Goal: Task Accomplishment & Management: Manage account settings

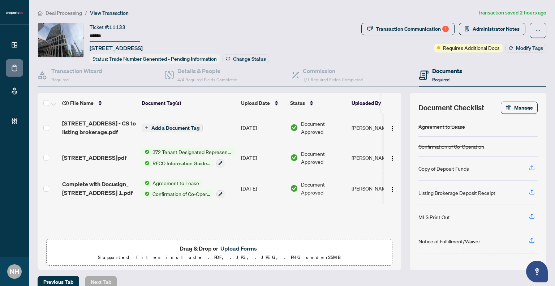
click at [56, 10] on span "Deal Processing" at bounding box center [64, 13] width 37 height 7
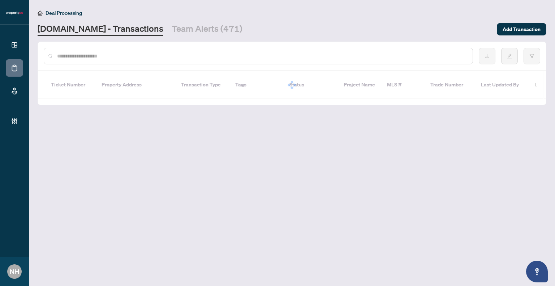
click at [133, 62] on div at bounding box center [258, 56] width 429 height 17
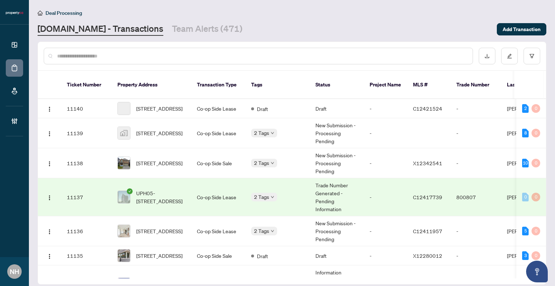
click at [133, 58] on input "text" at bounding box center [262, 56] width 410 height 8
paste input "**********"
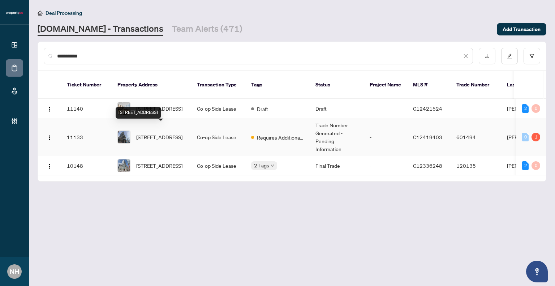
type input "*********"
click at [172, 133] on span "[STREET_ADDRESS]" at bounding box center [159, 137] width 46 height 8
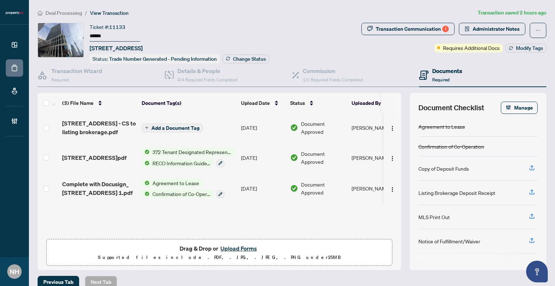
click at [75, 13] on span "Deal Processing" at bounding box center [64, 13] width 37 height 7
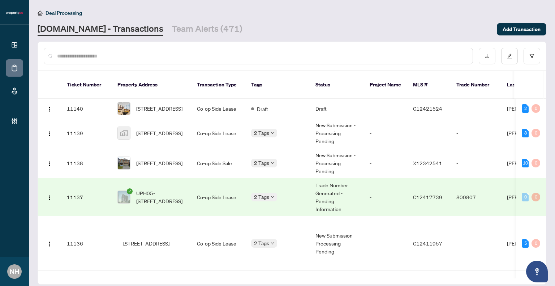
click at [115, 57] on input "text" at bounding box center [262, 56] width 410 height 8
paste input "**********"
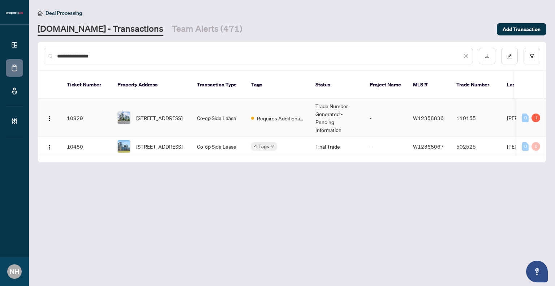
type input "**********"
click at [187, 113] on td "[STREET_ADDRESS]" at bounding box center [152, 118] width 80 height 38
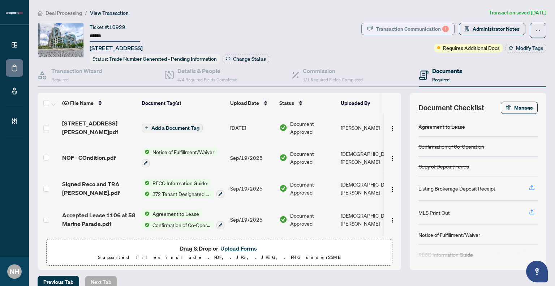
click at [383, 29] on div "Transaction Communication 1" at bounding box center [412, 29] width 73 height 12
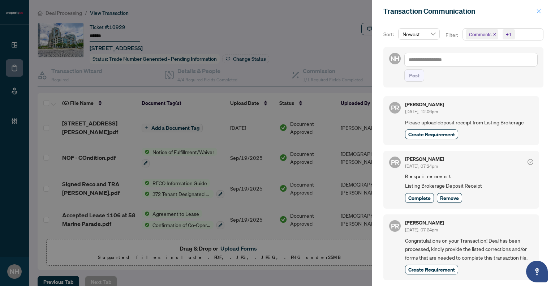
click at [541, 10] on icon "close" at bounding box center [538, 11] width 5 height 5
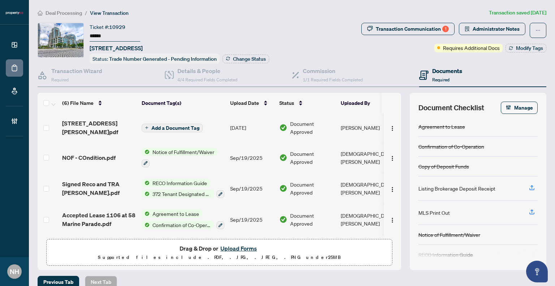
click at [382, 21] on div "Deal Processing / View Transaction Transaction saved 3 days ago Ticket #: 10929…" at bounding box center [292, 148] width 515 height 279
click at [383, 26] on div "Transaction Communication 1" at bounding box center [412, 29] width 73 height 12
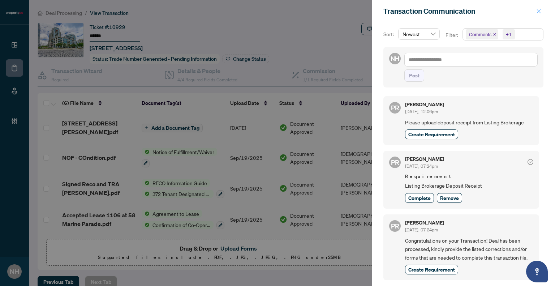
click at [538, 8] on span "button" at bounding box center [538, 11] width 5 height 12
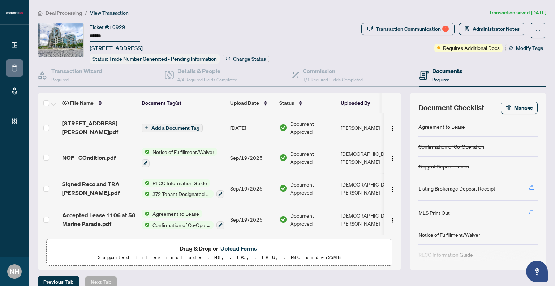
click at [71, 12] on span "Deal Processing" at bounding box center [64, 13] width 37 height 7
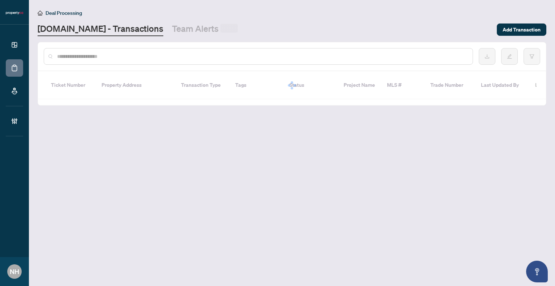
click at [104, 56] on input "text" at bounding box center [262, 56] width 410 height 8
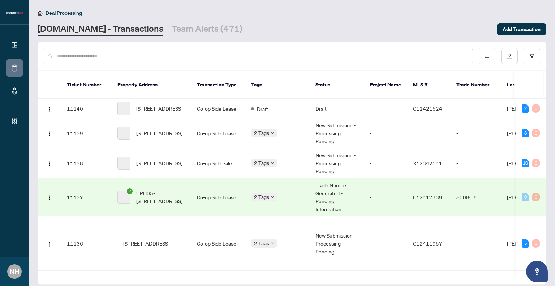
paste input "**********"
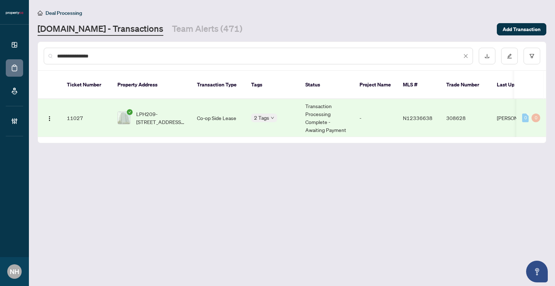
type input "**********"
click at [160, 118] on td "LPH209-15 North Park Rd, Vaughan, Ontario L4J 0A1, Canada" at bounding box center [152, 118] width 80 height 38
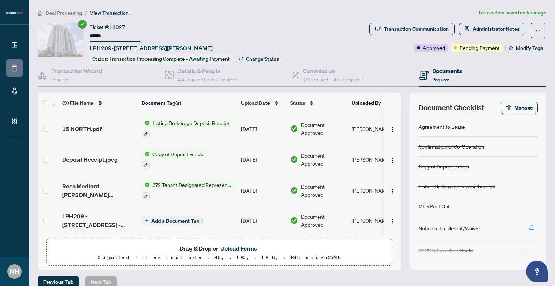
click at [274, 15] on ol "Deal Processing / View Transaction" at bounding box center [257, 13] width 438 height 8
click at [68, 10] on span "Deal Processing" at bounding box center [64, 13] width 37 height 7
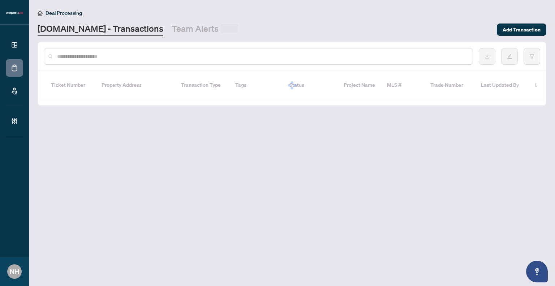
click at [91, 59] on input "text" at bounding box center [262, 56] width 410 height 8
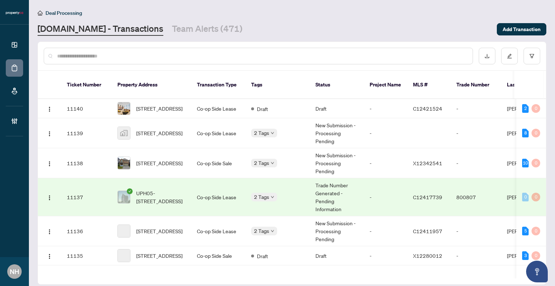
paste input "**********"
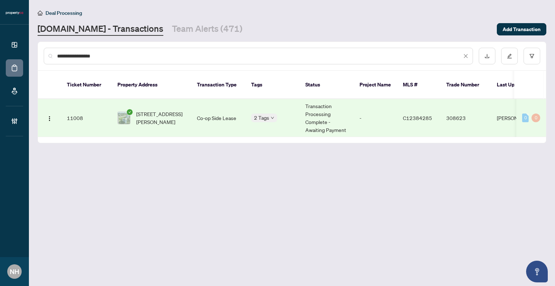
type input "**********"
click at [164, 116] on span "1004-50 Graydon Hall Dr, Toronto, Ontario M3A 3A5, Canada" at bounding box center [160, 118] width 49 height 16
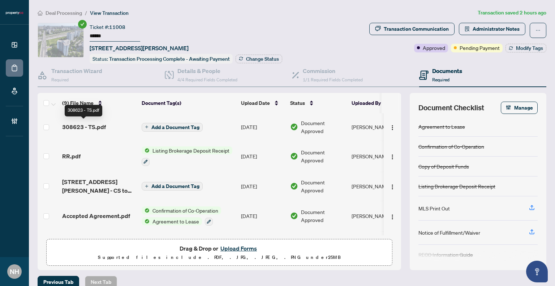
click at [88, 128] on span "308623 - TS.pdf" at bounding box center [84, 127] width 44 height 9
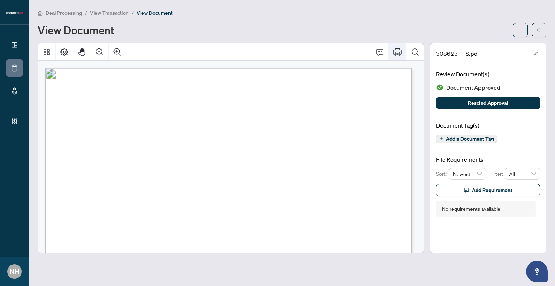
click at [396, 50] on icon "Print" at bounding box center [397, 52] width 9 height 9
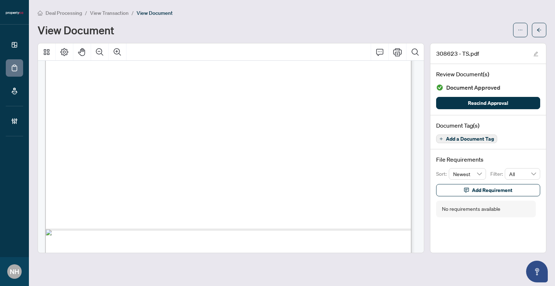
scroll to position [80, 0]
click at [538, 33] on span "button" at bounding box center [539, 30] width 5 height 12
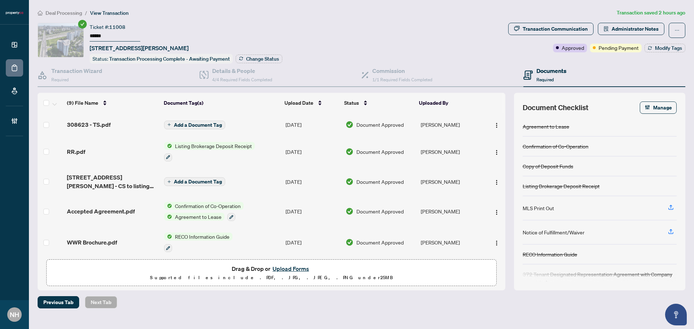
click at [59, 13] on span "Deal Processing" at bounding box center [64, 13] width 37 height 7
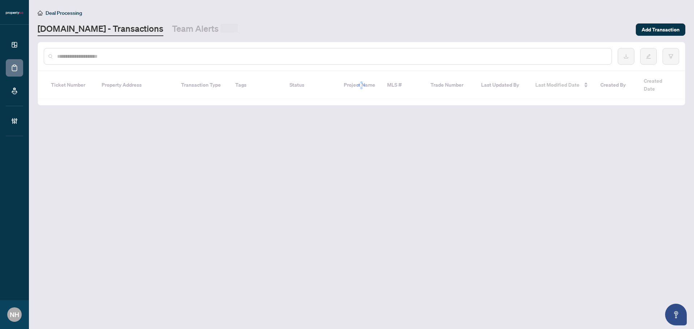
click at [117, 56] on input "text" at bounding box center [331, 56] width 549 height 8
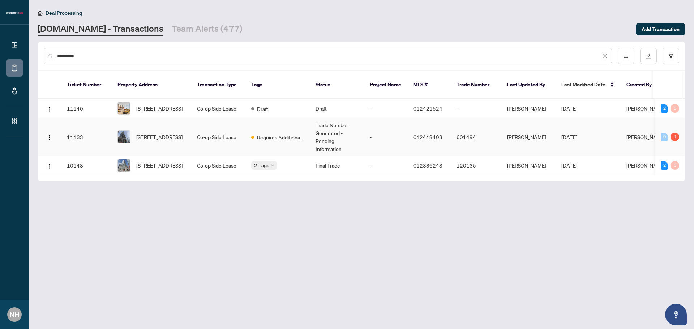
type input "*********"
click at [164, 136] on span "3206-470 Front St, Toronto, Ontario M5V 0V6, Canada" at bounding box center [159, 137] width 46 height 8
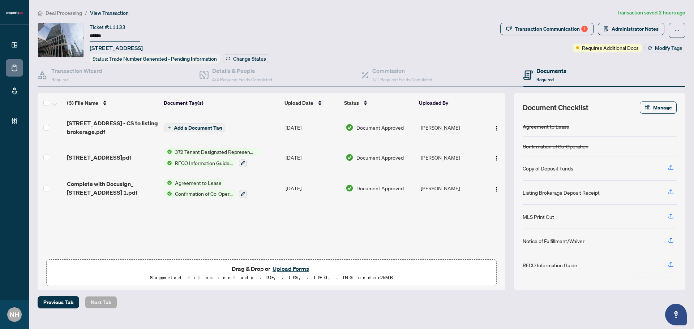
drag, startPoint x: 90, startPoint y: 47, endPoint x: 237, endPoint y: 42, distance: 147.9
click at [237, 42] on div "Ticket #: 11133 ****** 3206-470 Front St, Toronto, Ontario M5V 0V6, Canada Stat…" at bounding box center [180, 43] width 180 height 41
copy span "3206-470 Front St, Toronto, Ontario M5V 0V6, Canada"
click at [548, 28] on div "Transaction Communication 1" at bounding box center [551, 29] width 73 height 12
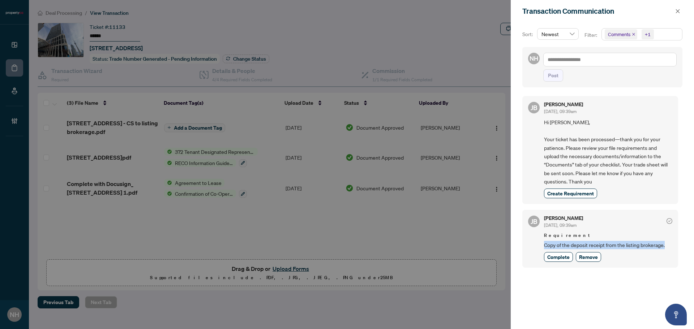
drag, startPoint x: 542, startPoint y: 246, endPoint x: 666, endPoint y: 245, distance: 124.0
click at [555, 245] on div "JB Jean Belarde Sep/29/2025, 09:39am Requirement Copy of the deposit receipt fr…" at bounding box center [600, 238] width 156 height 57
copy span "Copy of the deposit receipt from the listing brokerage."
click at [555, 9] on icon "close" at bounding box center [677, 11] width 5 height 5
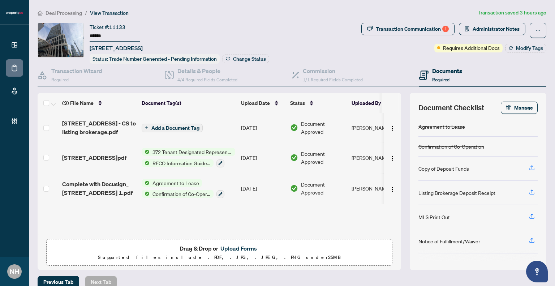
click at [73, 11] on span "Deal Processing" at bounding box center [64, 13] width 37 height 7
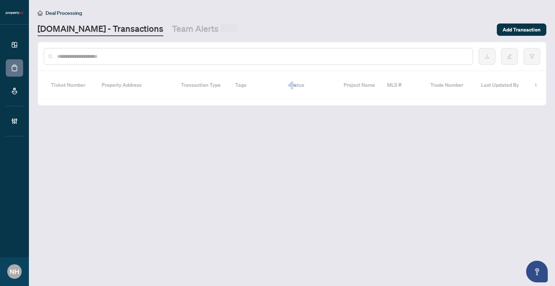
click at [96, 57] on input "text" at bounding box center [262, 56] width 410 height 8
paste input "**********"
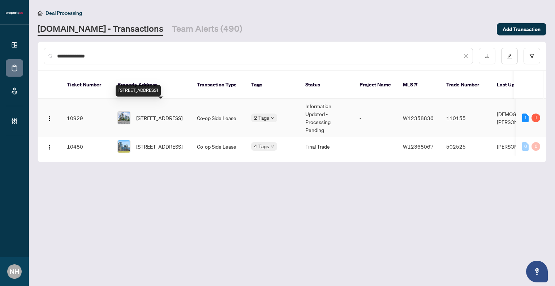
type input "**********"
click at [155, 114] on span "1106-58 Marine Parade Dr, Toronto, Ontario M8V 4G1, Canada" at bounding box center [159, 118] width 46 height 8
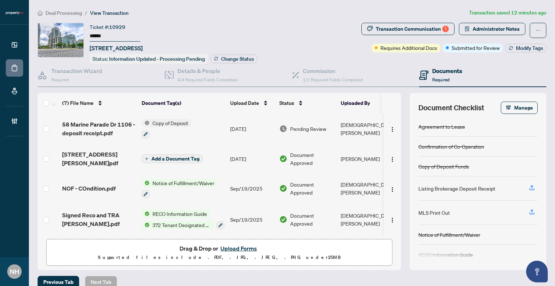
drag, startPoint x: 105, startPoint y: 35, endPoint x: 89, endPoint y: 35, distance: 16.6
click at [89, 35] on div "Ticket #: 10929 ****** 1106-58 Marine Parade Dr, Toronto, Ontario M8V 4G1, Cana…" at bounding box center [198, 43] width 321 height 41
drag, startPoint x: 388, startPoint y: 39, endPoint x: 391, endPoint y: 31, distance: 8.1
click at [388, 39] on div "Transaction Communication 1 Administrator Notes Requires Additional Docs Submit…" at bounding box center [453, 38] width 185 height 30
click at [392, 31] on div "Transaction Communication 1" at bounding box center [412, 29] width 73 height 12
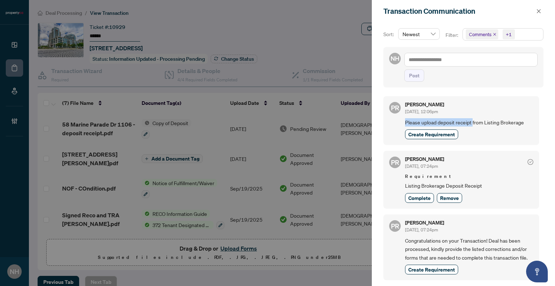
drag, startPoint x: 406, startPoint y: 121, endPoint x: 471, endPoint y: 120, distance: 64.7
click at [471, 120] on span "Please upload deposit receipt from Listing Brokerage" at bounding box center [469, 122] width 128 height 8
click at [468, 120] on span "Please upload deposit receipt from Listing Brokerage" at bounding box center [469, 122] width 128 height 8
drag, startPoint x: 439, startPoint y: 123, endPoint x: 534, endPoint y: 122, distance: 95.4
click at [534, 122] on div "PR Puvitha Ramachandran Sep/26/2025, 12:06pm Please upload deposit receipt from…" at bounding box center [461, 120] width 156 height 49
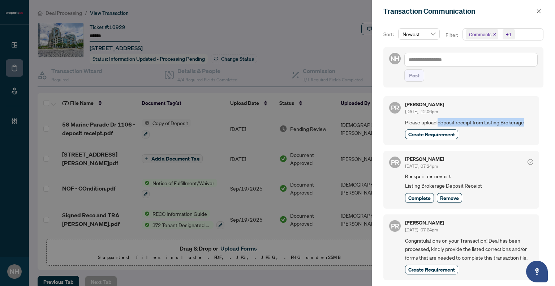
copy span "deposit receipt from Listing Brokerage"
click at [539, 15] on span "button" at bounding box center [538, 11] width 5 height 12
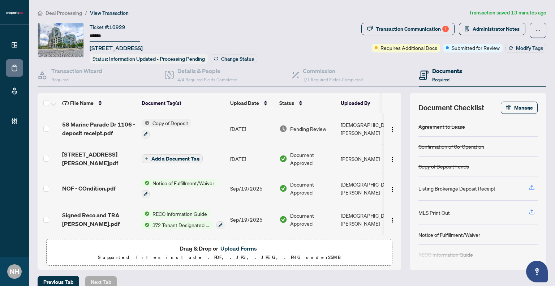
click at [72, 14] on span "Deal Processing" at bounding box center [64, 13] width 37 height 7
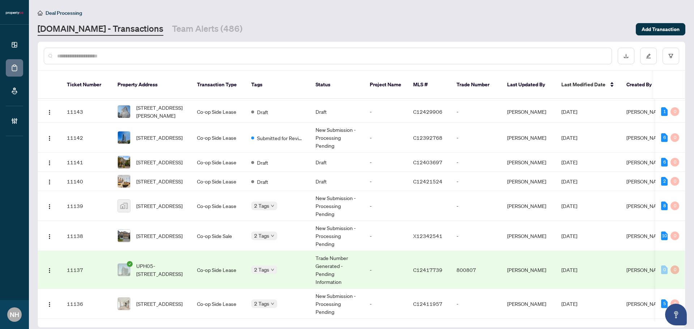
scroll to position [36, 0]
click at [116, 57] on input "text" at bounding box center [331, 56] width 549 height 8
paste input "**********"
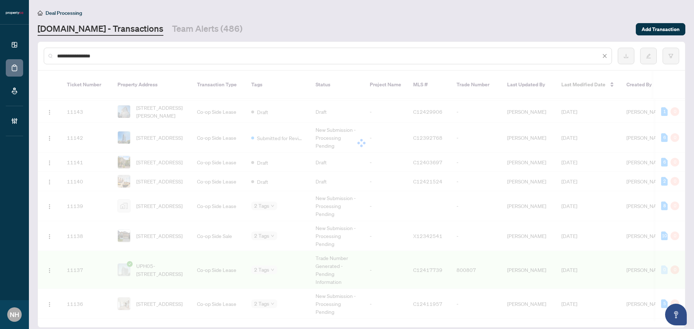
scroll to position [0, 0]
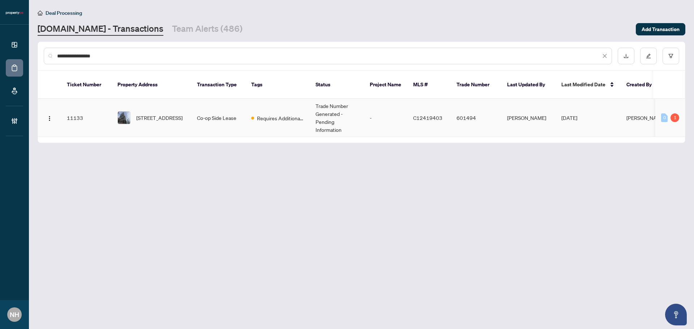
type input "**********"
click at [176, 114] on span "3206-470 Front St, Toronto, Ontario M5V 0V6, Canada" at bounding box center [159, 118] width 46 height 8
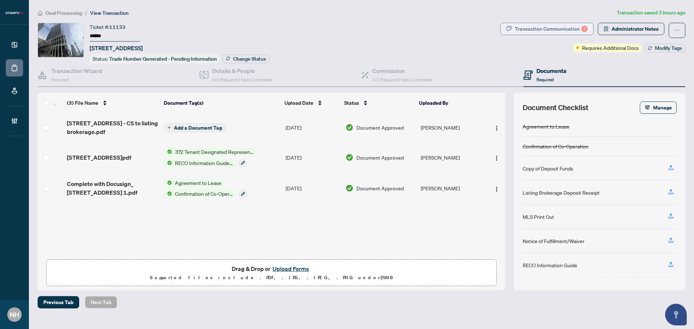
click at [525, 25] on div "Transaction Communication 1" at bounding box center [551, 29] width 73 height 12
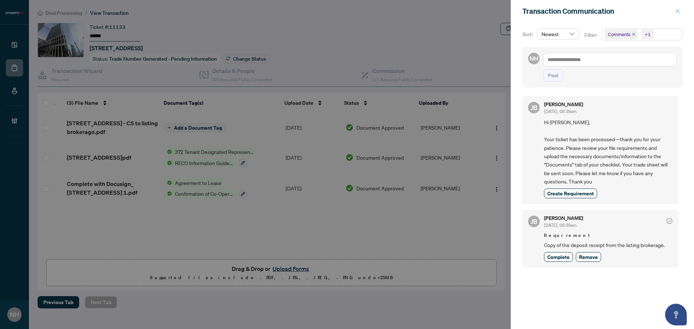
click at [555, 12] on icon "close" at bounding box center [677, 11] width 5 height 5
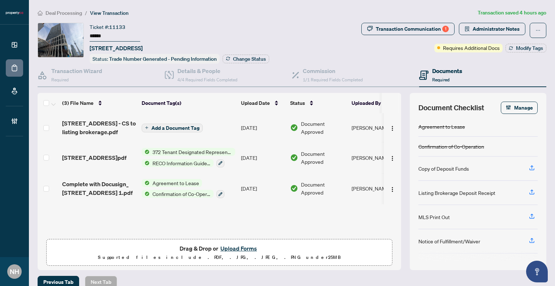
click at [69, 13] on span "Deal Processing" at bounding box center [64, 13] width 37 height 7
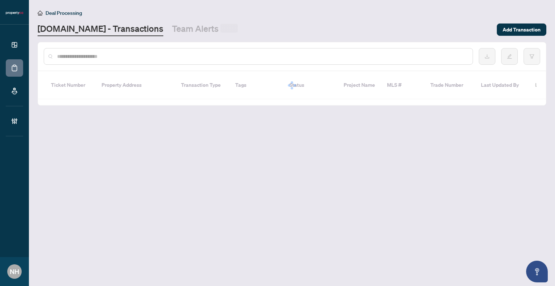
click at [90, 54] on input "text" at bounding box center [262, 56] width 410 height 8
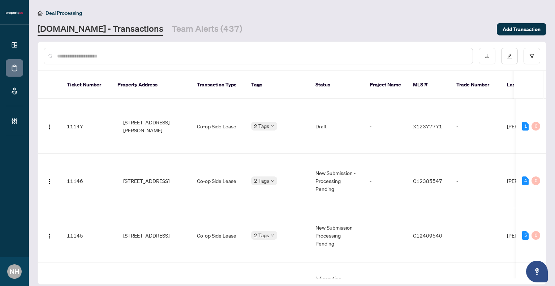
paste input "**********"
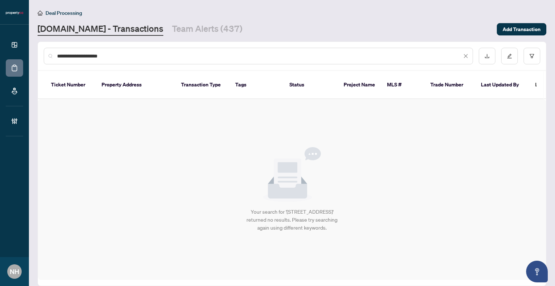
drag, startPoint x: 121, startPoint y: 54, endPoint x: 93, endPoint y: 55, distance: 28.6
click at [93, 55] on input "**********" at bounding box center [259, 56] width 405 height 8
type input "*"
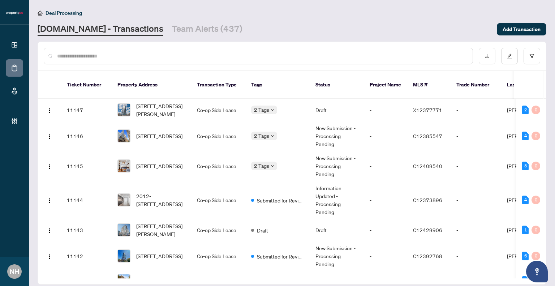
click at [111, 56] on input "text" at bounding box center [262, 56] width 410 height 8
paste input "**********"
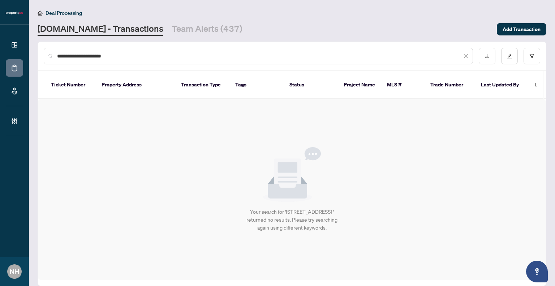
drag, startPoint x: 133, startPoint y: 53, endPoint x: 102, endPoint y: 53, distance: 31.1
click at [102, 53] on input "**********" at bounding box center [259, 56] width 405 height 8
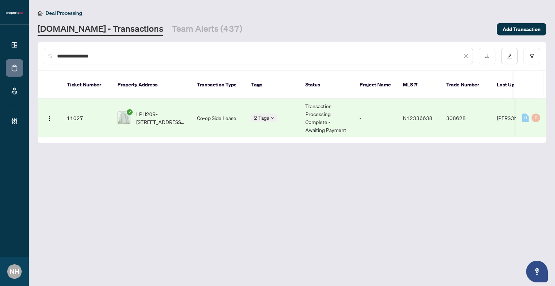
type input "**********"
click at [147, 115] on span "LPH209-15 North Park Rd, Vaughan, Ontario L4J 0A1, Canada" at bounding box center [160, 118] width 49 height 16
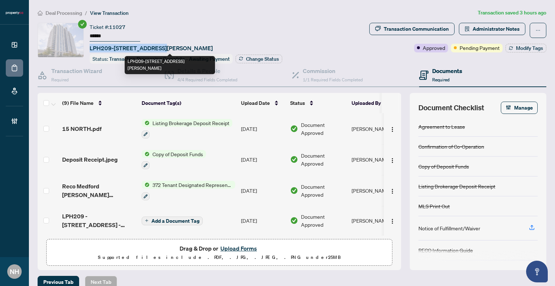
drag, startPoint x: 90, startPoint y: 45, endPoint x: 157, endPoint y: 47, distance: 67.3
click at [157, 47] on span "LPH209-15 North Park Rd, Vaughan, Ontario L4J 0A1, Canada" at bounding box center [151, 48] width 123 height 9
copy span "LPH209-15 North Park Rd"
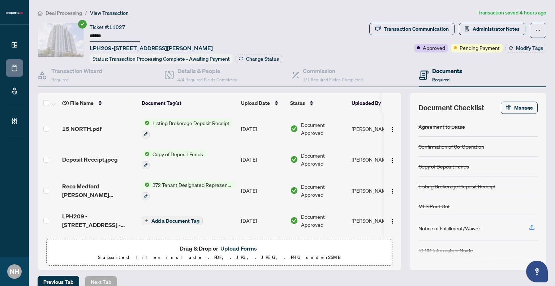
click at [66, 14] on span "Deal Processing" at bounding box center [64, 13] width 37 height 7
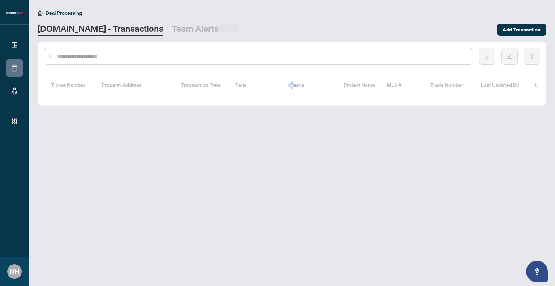
click at [99, 59] on input "text" at bounding box center [262, 56] width 410 height 8
paste input "**********"
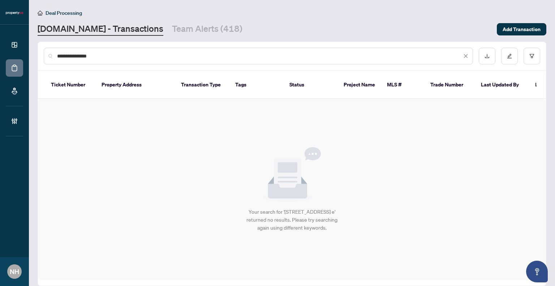
drag, startPoint x: 108, startPoint y: 56, endPoint x: 81, endPoint y: 55, distance: 27.5
click at [81, 55] on input "**********" at bounding box center [259, 56] width 405 height 8
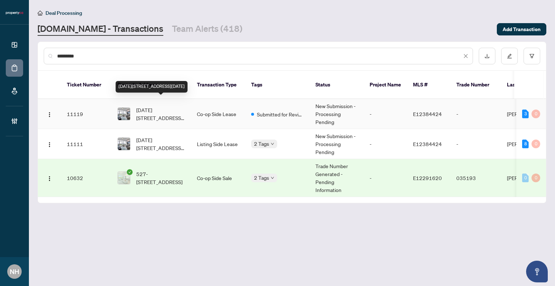
type input "*********"
click at [169, 106] on span "1020-1190 Dundas St, Toronto, Ontario M4M 1S3, Canada" at bounding box center [160, 114] width 49 height 16
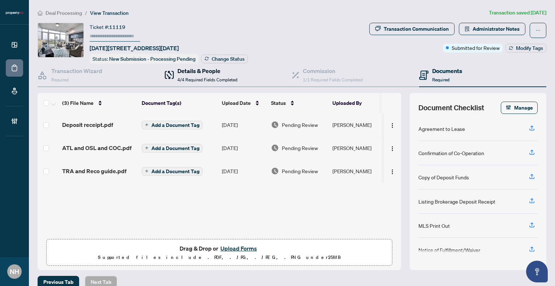
click at [214, 79] on span "4/4 Required Fields Completed" at bounding box center [207, 79] width 60 height 5
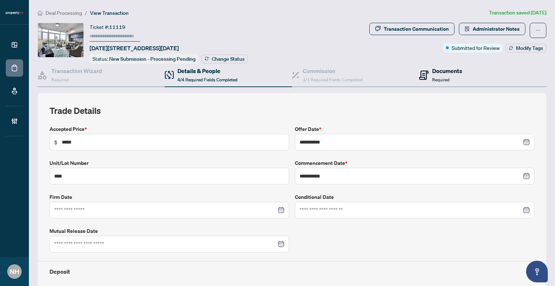
click at [432, 77] on span "Required" at bounding box center [440, 79] width 17 height 5
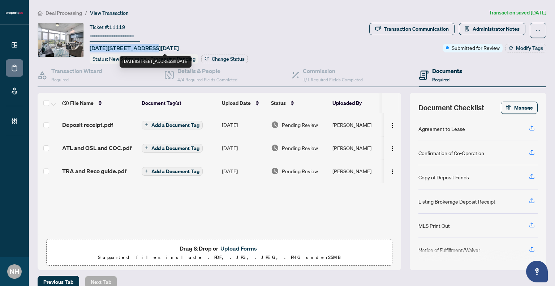
drag, startPoint x: 91, startPoint y: 47, endPoint x: 150, endPoint y: 46, distance: 59.6
click at [150, 46] on span "1020-1190 Dundas St, Toronto, Ontario M4M 1S3, Canada" at bounding box center [134, 48] width 89 height 9
copy span "1020-1190 Dundas St,"
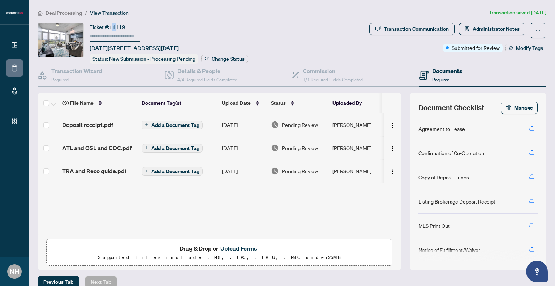
drag, startPoint x: 136, startPoint y: 29, endPoint x: 117, endPoint y: 24, distance: 19.7
click at [117, 24] on div "Ticket #: 11119 1020-1190 Dundas St, Toronto, Ontario M4M 1S3, Canada" at bounding box center [134, 38] width 89 height 30
drag, startPoint x: 132, startPoint y: 25, endPoint x: 128, endPoint y: 25, distance: 4.4
click at [129, 25] on div "Ticket #: 11119 1020-1190 Dundas St, Toronto, Ontario M4M 1S3, Canada" at bounding box center [134, 38] width 89 height 30
drag, startPoint x: 126, startPoint y: 25, endPoint x: 111, endPoint y: 25, distance: 14.5
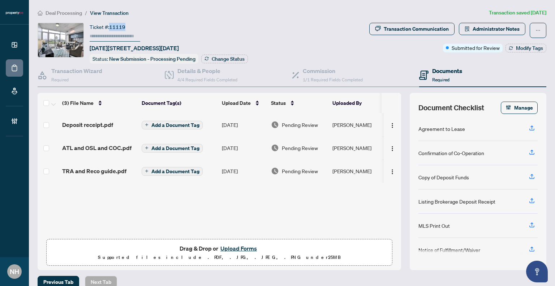
click at [111, 25] on div "Ticket #: 11119 1020-1190 Dundas St, Toronto, Ontario M4M 1S3, Canada" at bounding box center [134, 38] width 89 height 30
copy span "11119"
click at [49, 9] on li "Deal Processing" at bounding box center [60, 13] width 44 height 8
click at [58, 10] on span "Deal Processing" at bounding box center [64, 13] width 37 height 7
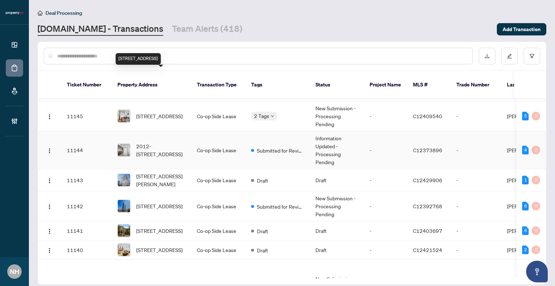
scroll to position [108, 0]
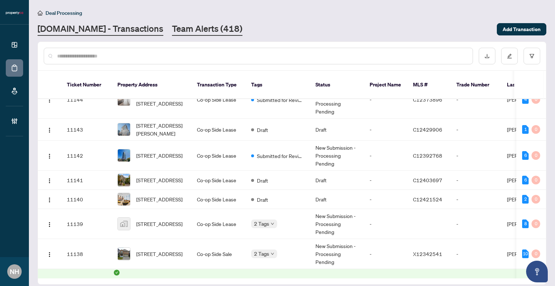
click at [186, 26] on link "Team Alerts (418)" at bounding box center [207, 29] width 70 height 13
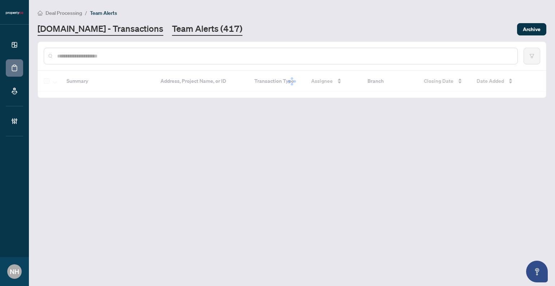
click at [73, 31] on link "Property.ca - Transactions" at bounding box center [101, 29] width 126 height 13
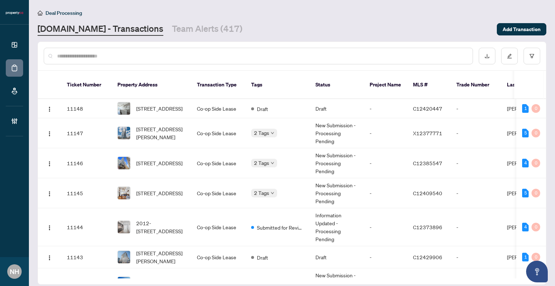
click at [100, 58] on input "text" at bounding box center [262, 56] width 410 height 8
paste input "**********"
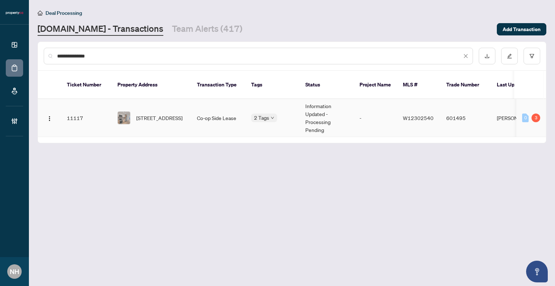
type input "**********"
click at [148, 114] on span "127-11 Maryport Ave, Toronto, Ontario M3M 0E2, Canada" at bounding box center [159, 118] width 46 height 8
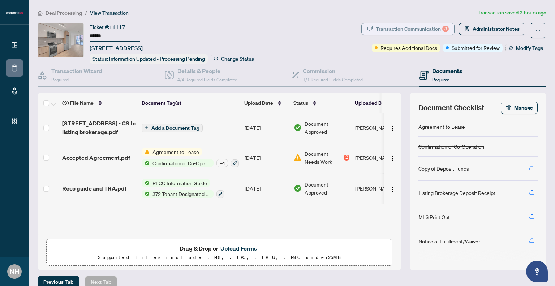
click at [383, 26] on div "Transaction Communication 3" at bounding box center [412, 29] width 73 height 12
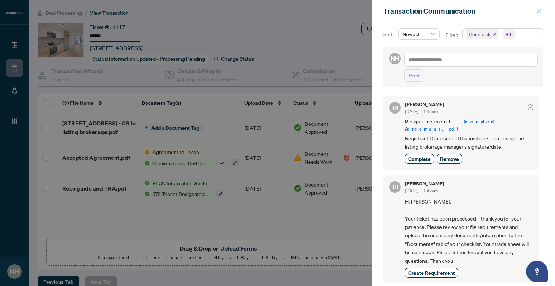
click at [538, 16] on span "button" at bounding box center [538, 11] width 5 height 12
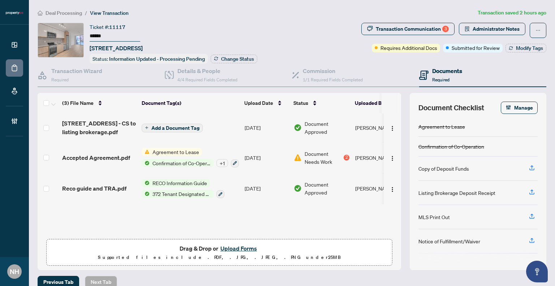
click at [98, 156] on span "Accepted Agreement.pdf" at bounding box center [96, 157] width 68 height 9
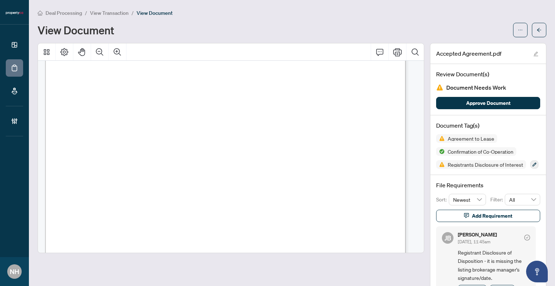
scroll to position [759, 0]
click at [537, 31] on icon "arrow-left" at bounding box center [539, 30] width 4 height 4
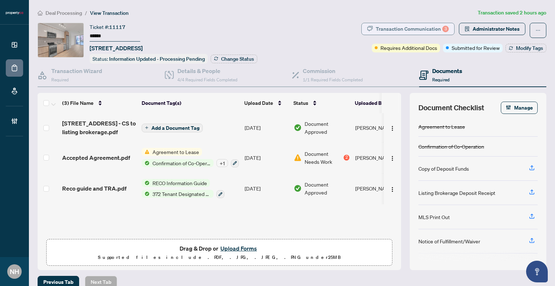
click at [409, 27] on div "Transaction Communication 3" at bounding box center [412, 29] width 73 height 12
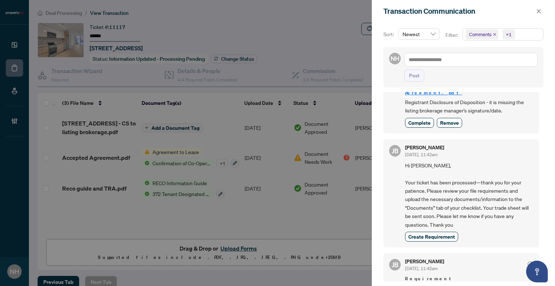
scroll to position [36, 0]
click at [493, 34] on icon "close" at bounding box center [495, 35] width 4 height 4
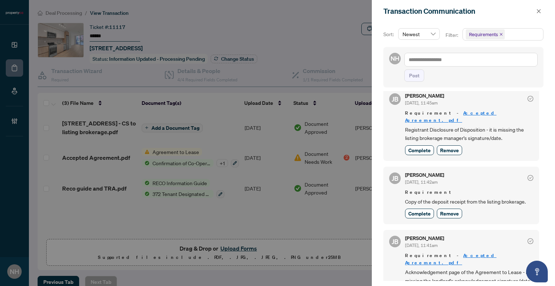
scroll to position [0, 0]
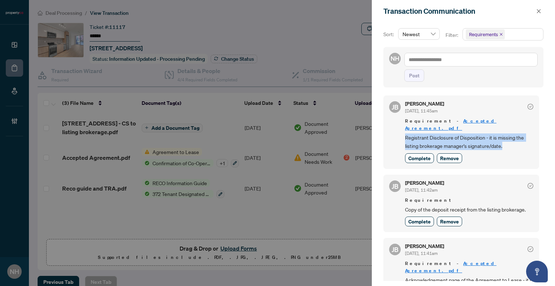
drag, startPoint x: 406, startPoint y: 129, endPoint x: 502, endPoint y: 139, distance: 96.7
click at [502, 139] on span "Registrant Disclosure of Disposition - it is missing the listing brokerage mana…" at bounding box center [469, 141] width 128 height 17
copy span "Registrant Disclosure of Disposition - it is missing the listing brokerage mana…"
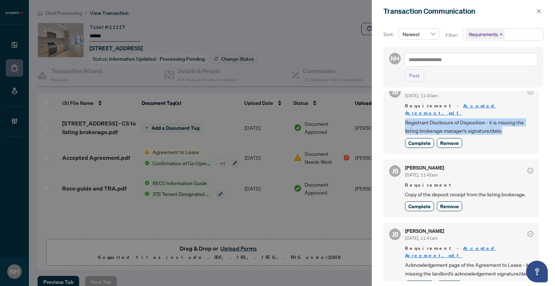
scroll to position [22, 0]
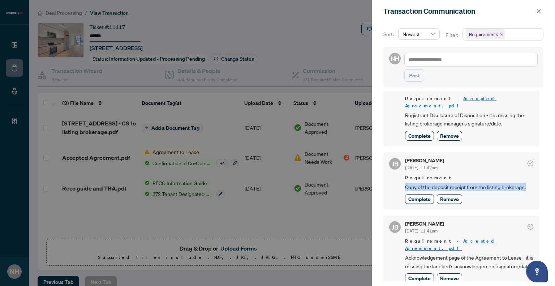
drag, startPoint x: 403, startPoint y: 178, endPoint x: 528, endPoint y: 180, distance: 125.4
click at [528, 180] on div "JB Jean Belarde Sep/29/2025, 11:42am Requirement Copy of the deposit receipt fr…" at bounding box center [461, 180] width 156 height 57
copy span "Copy of the deposit receipt from the listing brokerage."
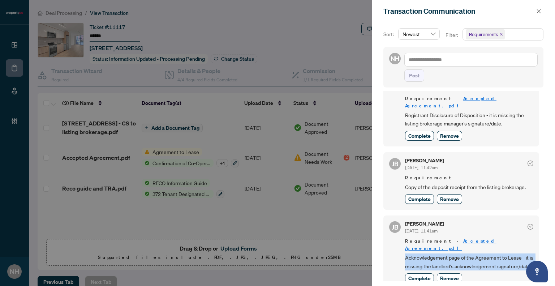
drag, startPoint x: 403, startPoint y: 240, endPoint x: 442, endPoint y: 259, distance: 43.0
click at [442, 259] on div "JB Jean Belarde Sep/29/2025, 11:41am Requirement - Accepted Agreement.pdf Ackno…" at bounding box center [461, 251] width 156 height 73
copy span "Acknowledgement page of the Agreement to Lease - it is missing the landlord's a…"
click at [536, 15] on span "button" at bounding box center [538, 11] width 5 height 12
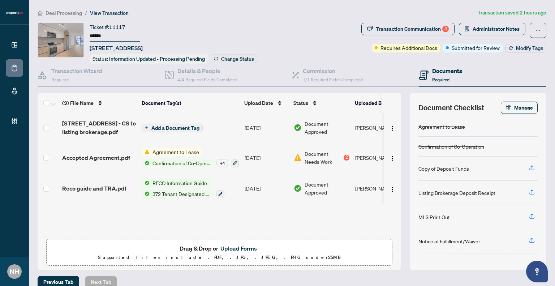
click at [61, 12] on span "Deal Processing" at bounding box center [64, 13] width 37 height 7
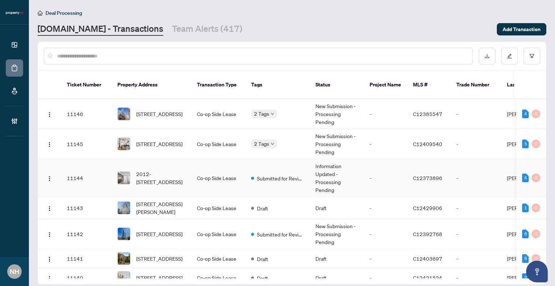
scroll to position [36, 0]
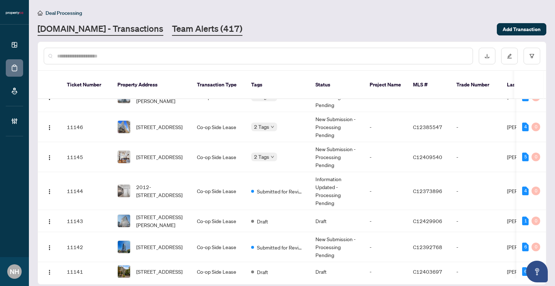
click at [181, 30] on link "Team Alerts (417)" at bounding box center [207, 29] width 70 height 13
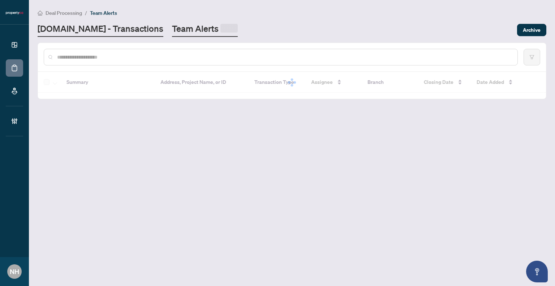
click at [113, 28] on link "Property.ca - Transactions" at bounding box center [101, 30] width 126 height 14
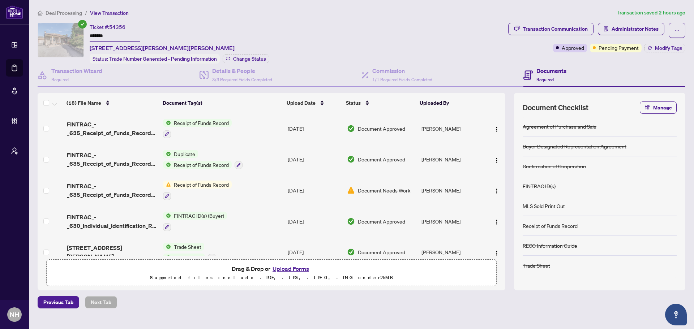
click at [50, 13] on span "Deal Processing" at bounding box center [64, 13] width 37 height 7
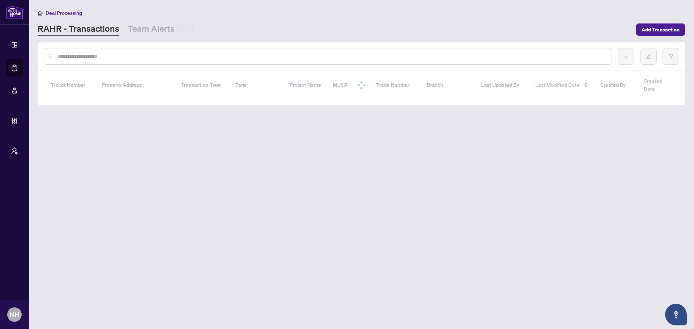
click at [119, 57] on input "text" at bounding box center [331, 56] width 549 height 8
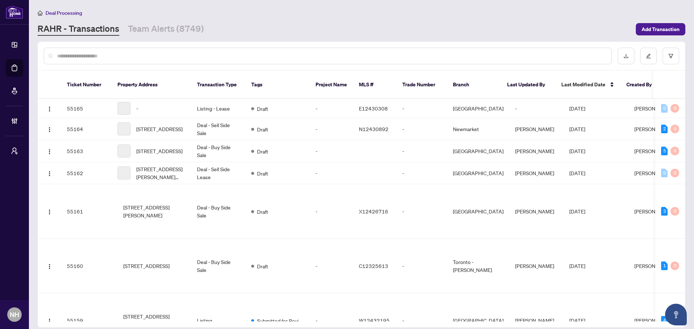
paste input "**********"
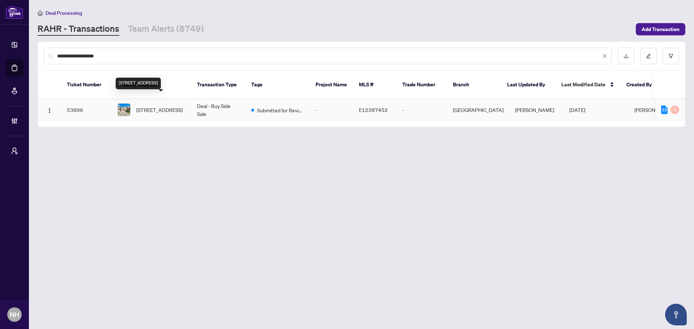
type input "**********"
click at [162, 106] on span "[STREET_ADDRESS]" at bounding box center [159, 110] width 46 height 8
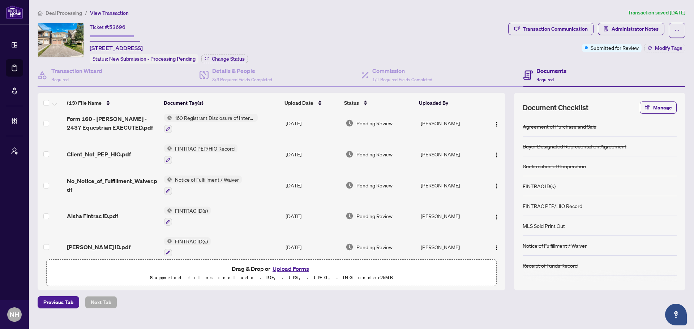
scroll to position [72, 0]
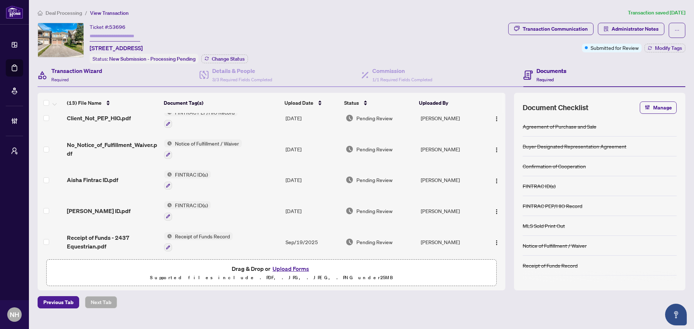
click at [121, 72] on div "Transaction Wizard Required" at bounding box center [119, 75] width 162 height 23
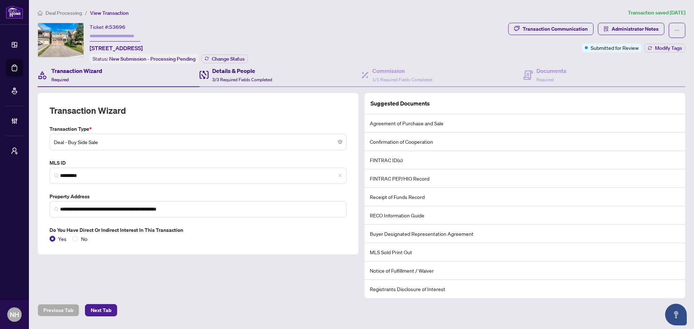
click at [253, 66] on h4 "Details & People" at bounding box center [242, 70] width 60 height 9
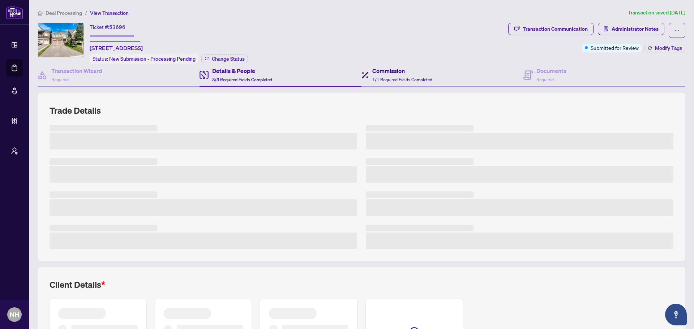
click at [390, 72] on h4 "Commission" at bounding box center [402, 70] width 60 height 9
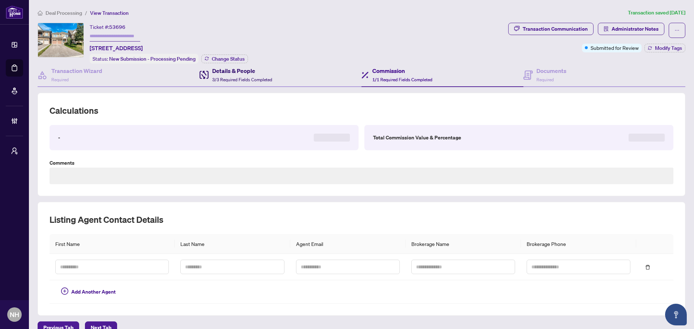
click at [253, 73] on h4 "Details & People" at bounding box center [242, 70] width 60 height 9
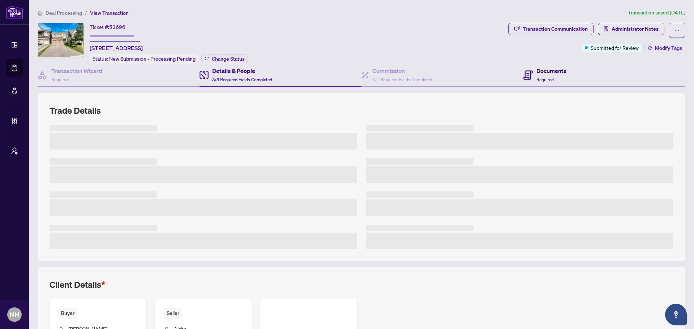
click at [549, 75] on div "Documents Required" at bounding box center [551, 74] width 30 height 17
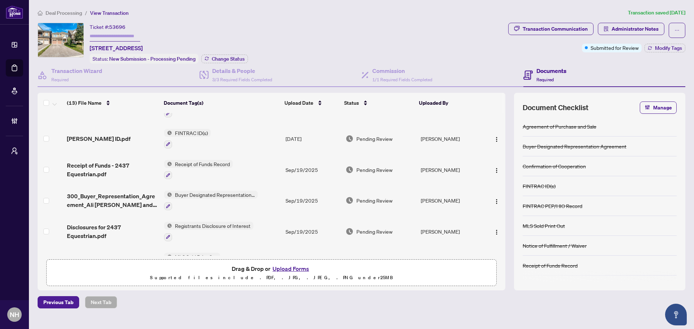
scroll to position [181, 0]
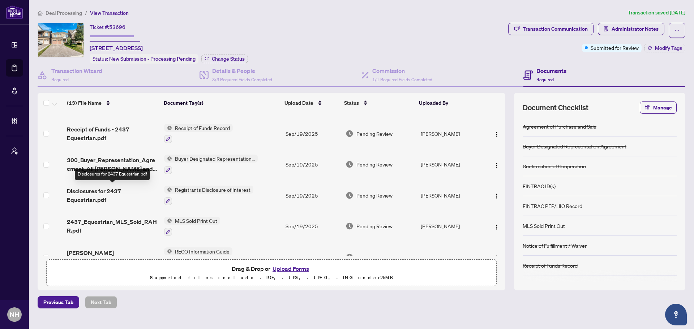
click at [88, 190] on span "Disclosures for 2437 Equestrian.pdf" at bounding box center [112, 195] width 91 height 17
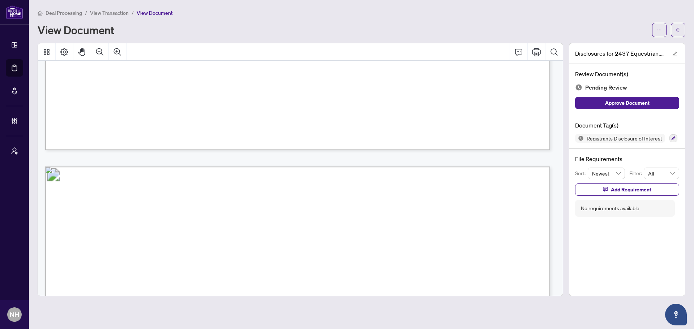
scroll to position [1086, 0]
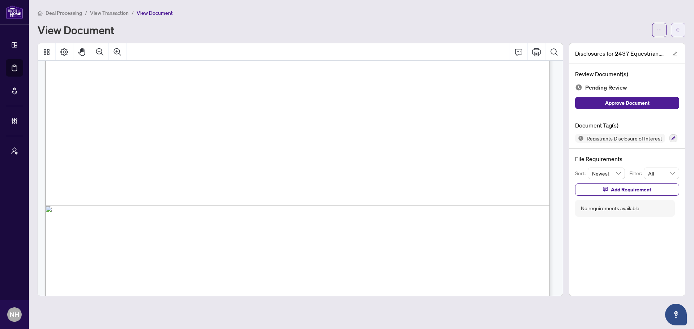
click at [680, 25] on span "button" at bounding box center [677, 30] width 5 height 12
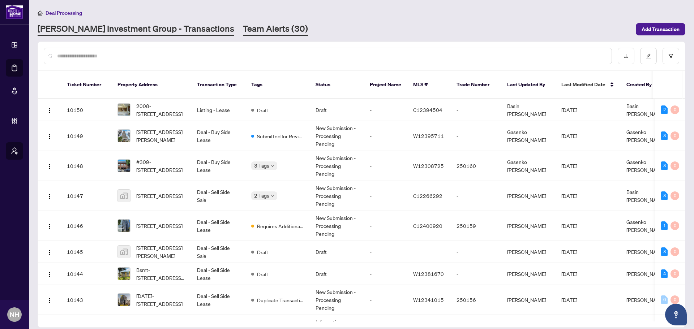
click at [253, 30] on link "Team Alerts (30)" at bounding box center [275, 29] width 65 height 13
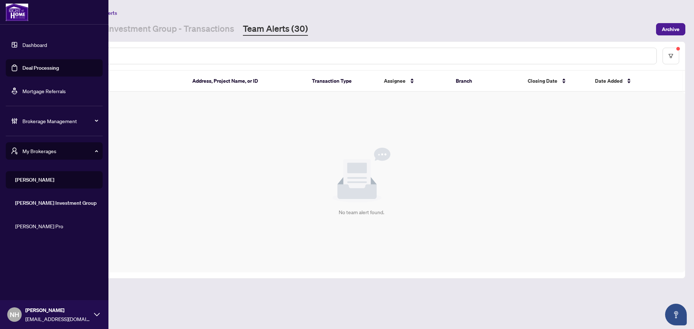
click at [31, 151] on span "My Brokerages" at bounding box center [59, 151] width 75 height 8
drag, startPoint x: 39, startPoint y: 153, endPoint x: 43, endPoint y: 168, distance: 16.1
click at [39, 153] on span "My Brokerages" at bounding box center [59, 151] width 75 height 8
click at [47, 183] on span "RAHR" at bounding box center [56, 180] width 82 height 8
